Goal: Check status: Check status

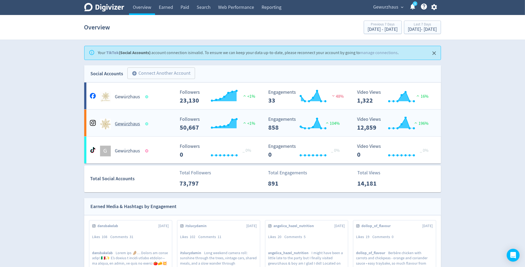
click at [130, 123] on h5 "Gewürzhaus" at bounding box center [127, 124] width 25 height 6
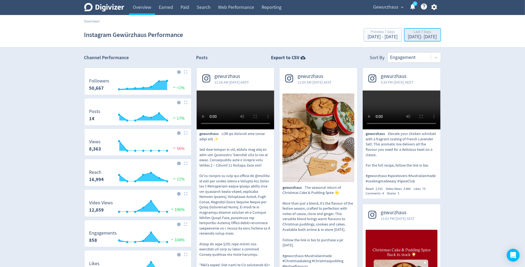
click at [408, 34] on div "Last 7 Days" at bounding box center [422, 32] width 29 height 5
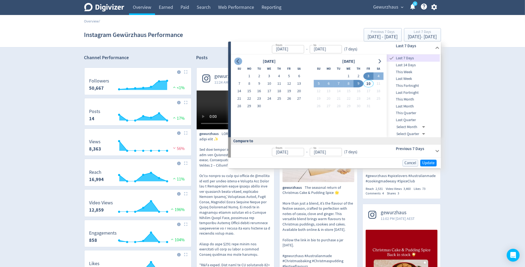
click at [237, 59] on icon "Go to previous month" at bounding box center [238, 61] width 4 height 4
click at [248, 109] on button "25" at bounding box center [249, 107] width 10 height 8
type input "[DATE]"
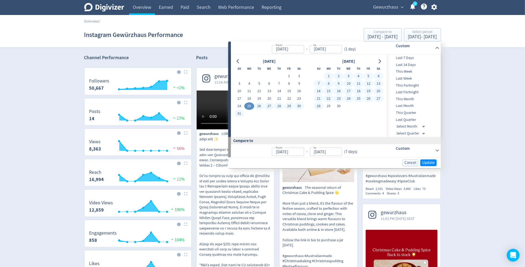
click at [316, 106] on button "28" at bounding box center [318, 107] width 10 height 8
type input "[DATE]"
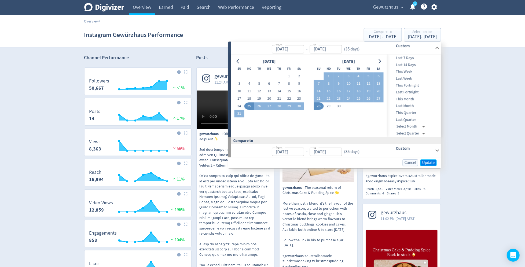
click at [426, 162] on span "Update" at bounding box center [428, 163] width 13 height 4
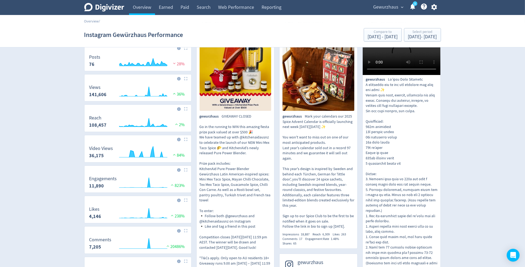
scroll to position [164, 0]
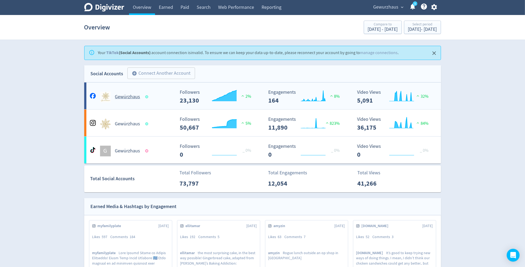
click at [123, 98] on h5 "Gewürzhaus" at bounding box center [127, 97] width 25 height 6
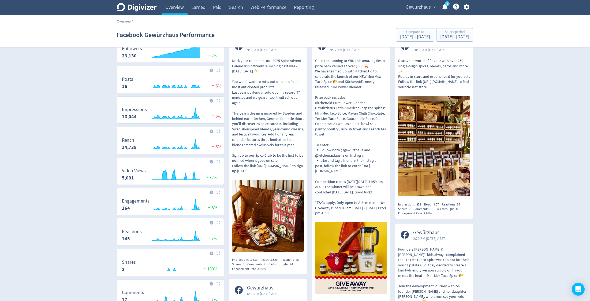
scroll to position [35, 0]
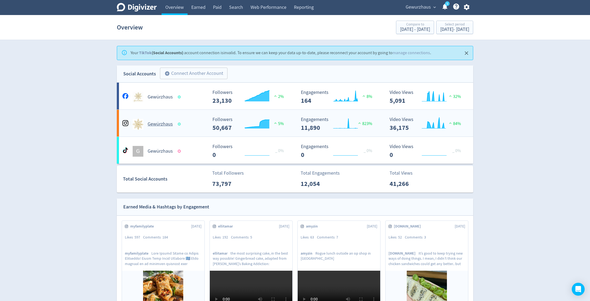
click at [158, 124] on h5 "Gewürzhaus" at bounding box center [160, 124] width 25 height 6
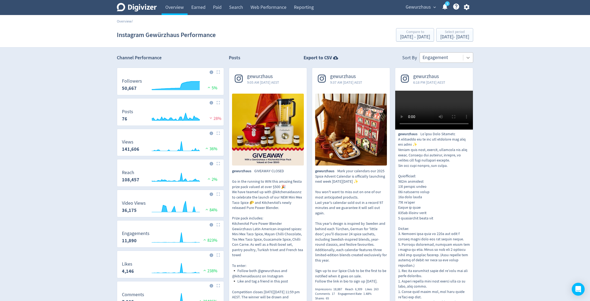
click at [468, 57] on icon at bounding box center [468, 57] width 5 height 5
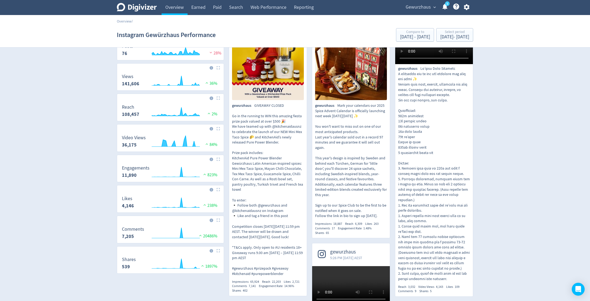
scroll to position [66, 0]
